Goal: Contribute content

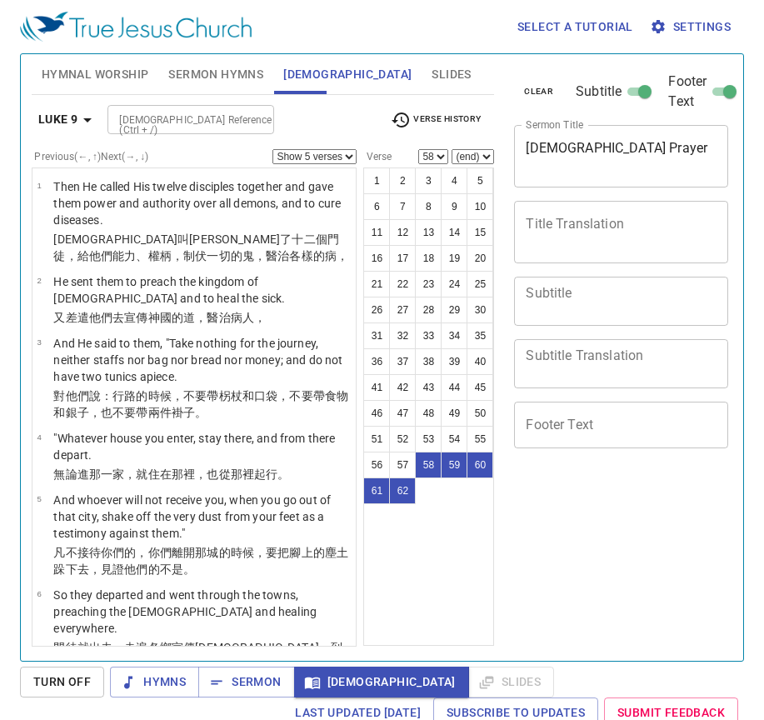
select select "5"
select select "58"
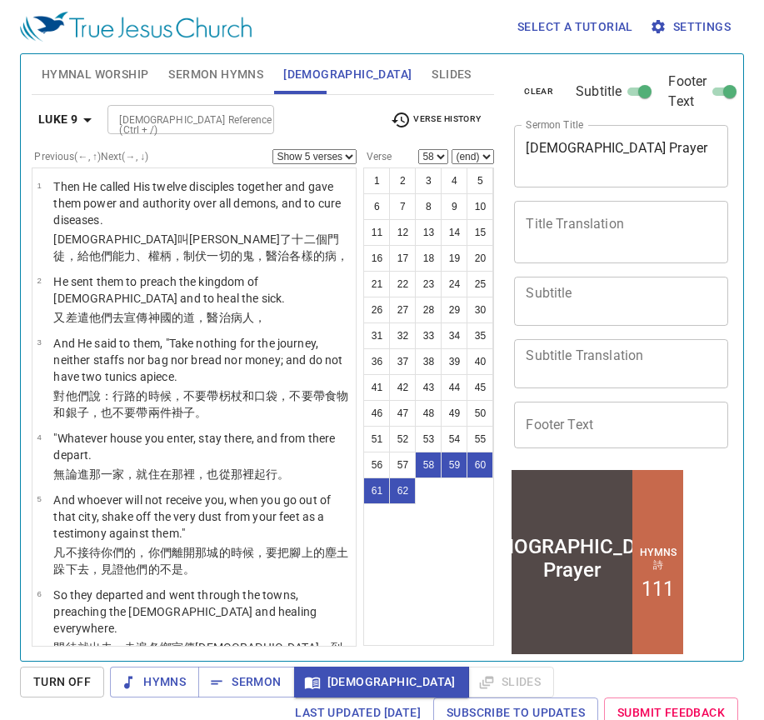
scroll to position [4603, 0]
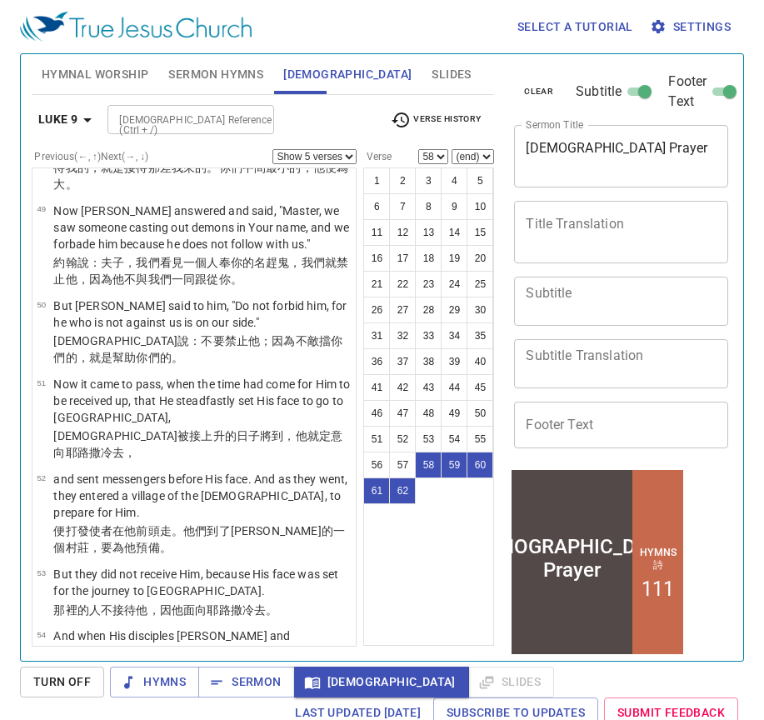
click at [484, 156] on select "(end) 59 60 61 62" at bounding box center [472, 156] width 42 height 15
select select "62"
click at [451, 149] on select "(end) 59 60 61 62" at bounding box center [472, 156] width 42 height 15
click at [585, 232] on textarea "Title Translation" at bounding box center [621, 232] width 191 height 32
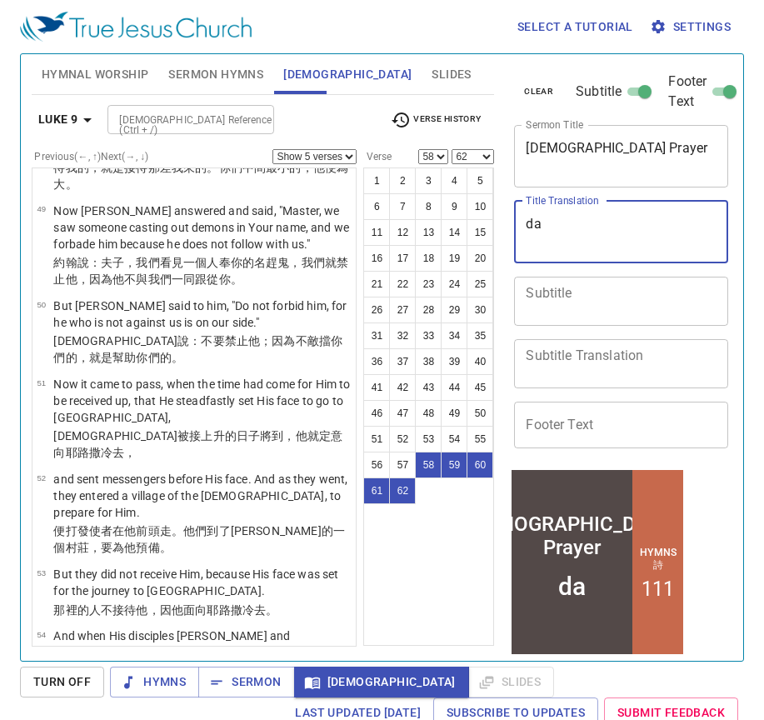
type textarea "d"
